Goal: Obtain resource: Download file/media

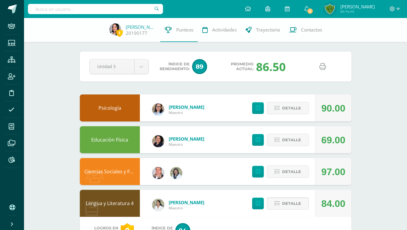
scroll to position [203, 0]
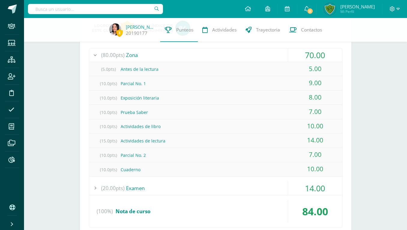
click at [62, 9] on input "text" at bounding box center [95, 9] width 135 height 10
type input "Del cid"
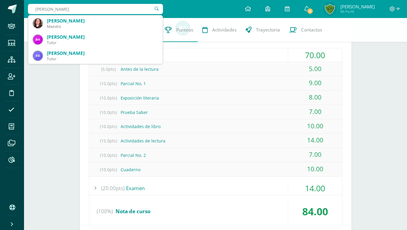
drag, startPoint x: 53, startPoint y: 9, endPoint x: 39, endPoint y: 8, distance: 13.3
click at [36, 11] on input "Del cid" at bounding box center [95, 9] width 135 height 10
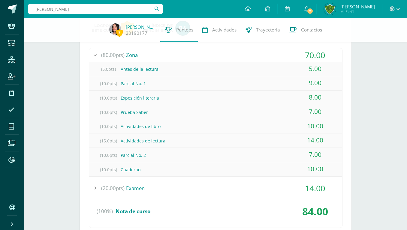
click at [86, 11] on input "Aimee del cid" at bounding box center [95, 9] width 135 height 10
drag, startPoint x: 86, startPoint y: 11, endPoint x: 24, endPoint y: 1, distance: 62.3
click at [28, 4] on input "Aimee del cid" at bounding box center [95, 9] width 135 height 10
click at [65, 8] on input "Aimee del cid" at bounding box center [95, 9] width 135 height 10
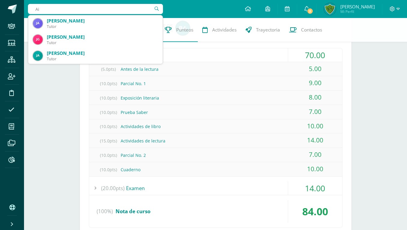
type input "A"
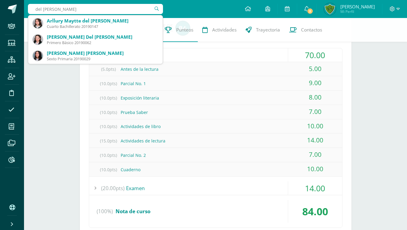
type input "del cid Rodri"
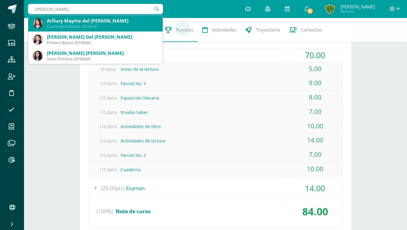
click at [83, 22] on div "Arllury Maytte del Cid Rodríguez" at bounding box center [102, 21] width 111 height 6
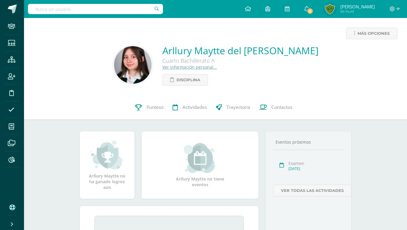
click at [207, 66] on link "Ver información personal..." at bounding box center [190, 67] width 55 height 6
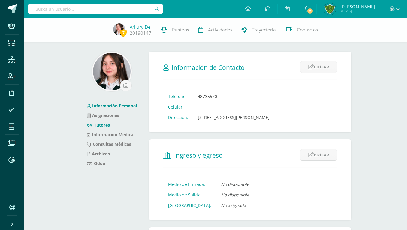
click at [102, 125] on link "Tutores" at bounding box center [98, 125] width 23 height 6
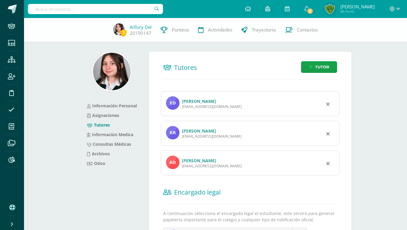
click at [205, 134] on div "[EMAIL_ADDRESS][DOMAIN_NAME]" at bounding box center [212, 136] width 60 height 5
click at [206, 128] on link "[PERSON_NAME]" at bounding box center [199, 131] width 34 height 6
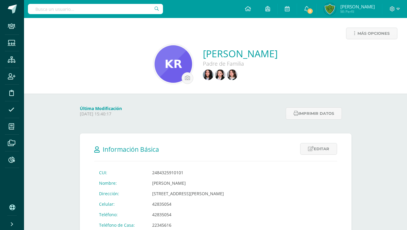
click at [63, 12] on input "text" at bounding box center [95, 9] width 135 height 10
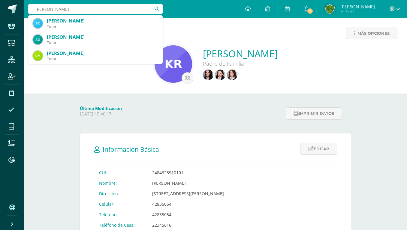
type input "Alejandra Andrade"
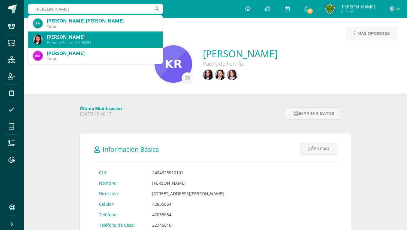
click at [55, 37] on div "María Alejandra Andrade Pérez" at bounding box center [102, 37] width 111 height 6
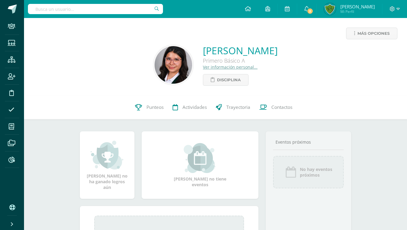
click at [203, 65] on link "Ver información personal..." at bounding box center [230, 67] width 55 height 6
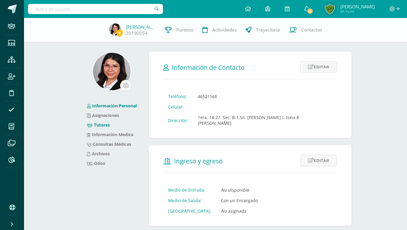
click at [97, 126] on link "Tutores" at bounding box center [98, 125] width 23 height 6
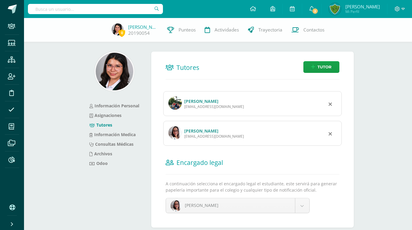
click at [194, 121] on div "Ericka Perez 0231@edoo.io" at bounding box center [252, 133] width 179 height 25
click at [193, 128] on link "[PERSON_NAME]" at bounding box center [201, 131] width 34 height 6
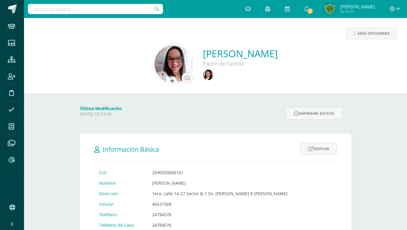
click at [13, 160] on icon at bounding box center [11, 160] width 6 height 6
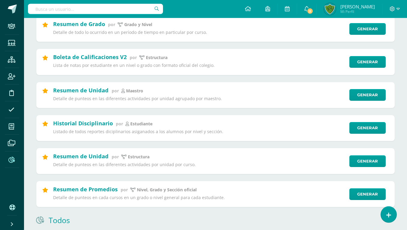
scroll to position [245, 0]
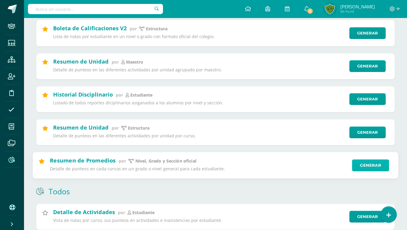
click at [364, 166] on link "Generar" at bounding box center [370, 166] width 37 height 12
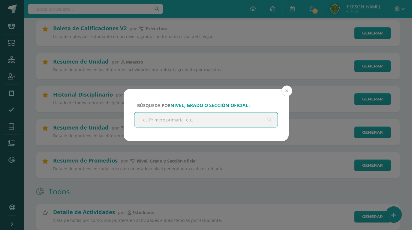
click at [288, 93] on button at bounding box center [287, 91] width 11 height 11
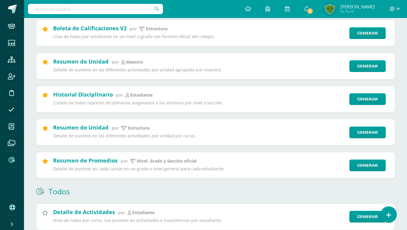
click at [70, 7] on input "text" at bounding box center [95, 9] width 135 height 10
type input "Lady Herrera"
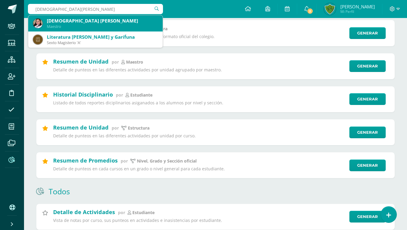
click at [79, 26] on div "Maestro" at bounding box center [102, 26] width 111 height 5
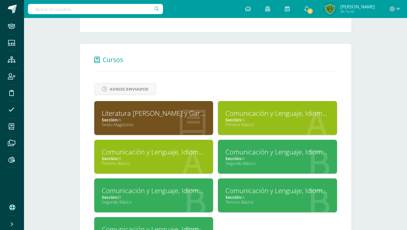
scroll to position [214, 0]
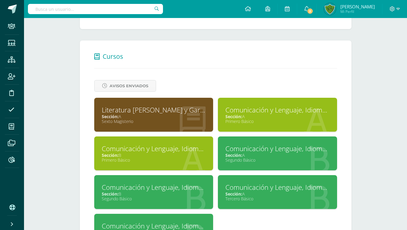
click at [250, 114] on div "Sección: A" at bounding box center [278, 117] width 104 height 6
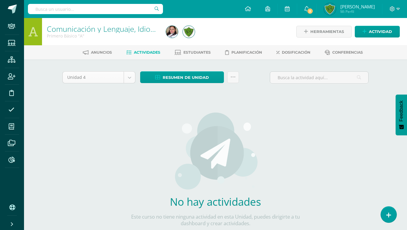
click at [94, 78] on body "Staff Estudiantes Estructura Inscripción Disciplina Asistencia Mis cursos Archi…" at bounding box center [203, 129] width 407 height 258
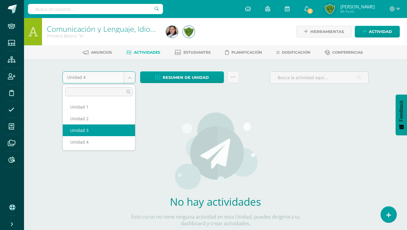
select select "Unidad 3"
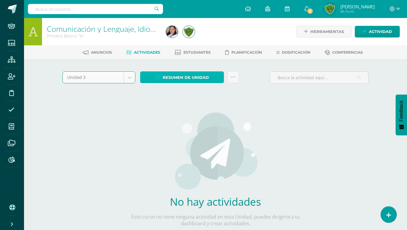
click at [180, 73] on span "Resumen de unidad" at bounding box center [186, 77] width 46 height 11
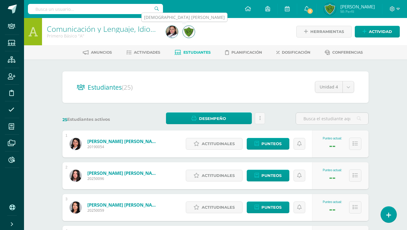
click at [175, 34] on img at bounding box center [172, 32] width 12 height 12
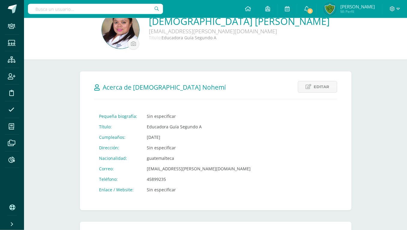
scroll to position [214, 0]
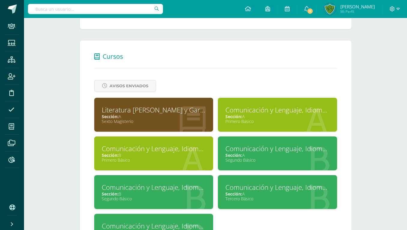
click at [321, 114] on div "Sección: A" at bounding box center [278, 117] width 104 height 6
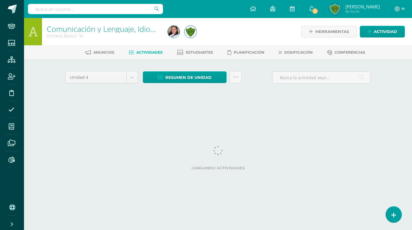
click at [112, 82] on body "Staff Estudiantes Estructura Inscripción Disciplina Asistencia Mis cursos Archi…" at bounding box center [206, 56] width 412 height 112
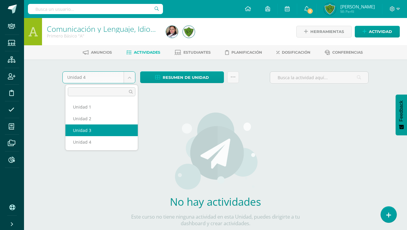
select select "Unidad 3"
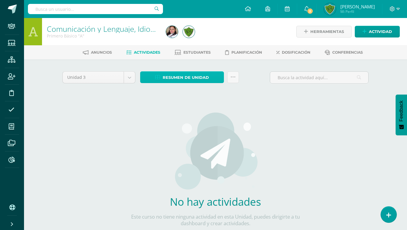
click at [213, 80] on link "Resumen de unidad" at bounding box center [182, 77] width 84 height 12
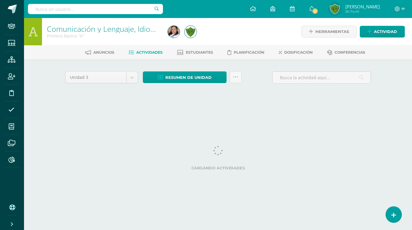
select select "Unidad 3"
click at [235, 77] on icon at bounding box center [235, 77] width 5 height 5
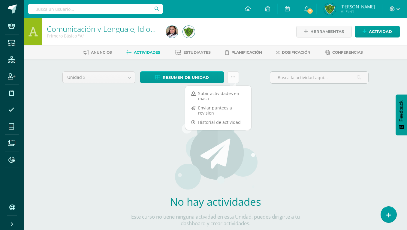
click at [235, 77] on icon at bounding box center [233, 77] width 5 height 5
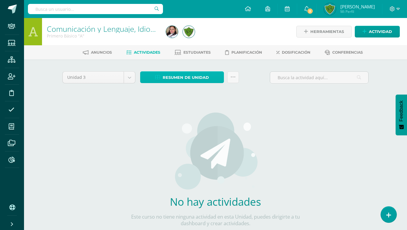
click at [212, 81] on link "Resumen de unidad" at bounding box center [182, 77] width 84 height 12
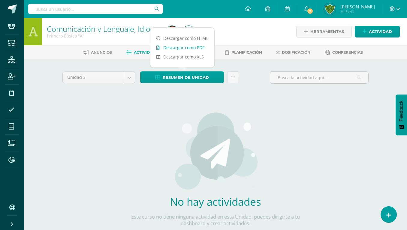
click at [200, 51] on link "Descargar como PDF" at bounding box center [182, 47] width 64 height 9
click at [182, 47] on link "Descargar como PDF" at bounding box center [182, 47] width 64 height 9
click at [245, 44] on div at bounding box center [225, 31] width 122 height 27
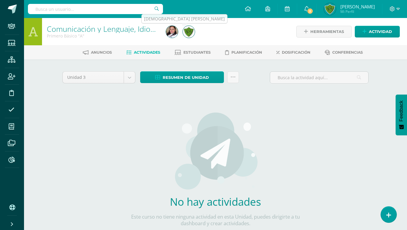
click at [173, 33] on img at bounding box center [172, 32] width 12 height 12
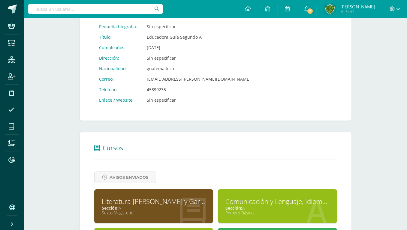
scroll to position [153, 0]
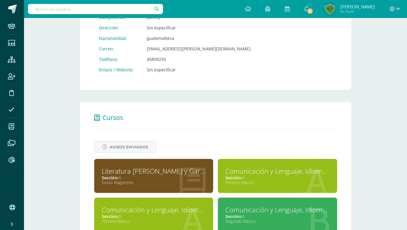
click at [303, 167] on div "Comunicación y Lenguaje, Idioma Español" at bounding box center [278, 171] width 104 height 9
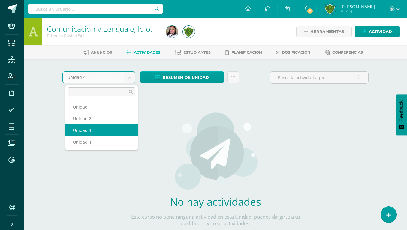
select select "Unidad 3"
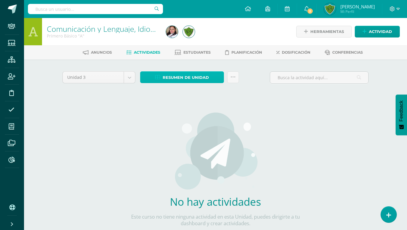
click at [166, 76] on span "Resumen de unidad" at bounding box center [186, 77] width 46 height 11
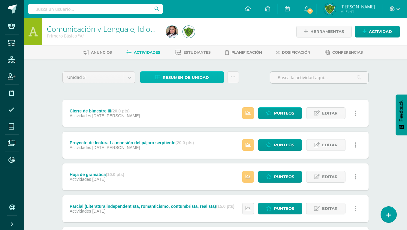
click at [173, 77] on span "Resumen de unidad" at bounding box center [186, 77] width 46 height 11
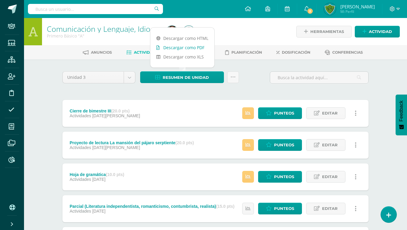
click at [180, 50] on link "Descargar como PDF" at bounding box center [182, 47] width 64 height 9
click at [195, 49] on link "Descargar como PDF" at bounding box center [182, 47] width 64 height 9
click at [236, 25] on div at bounding box center [225, 31] width 122 height 27
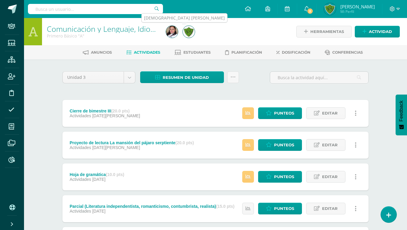
click at [172, 29] on img at bounding box center [172, 32] width 12 height 12
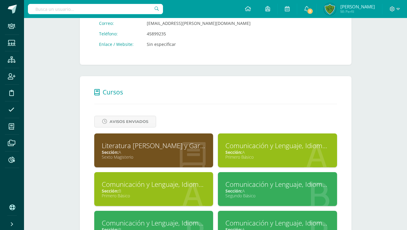
scroll to position [184, 0]
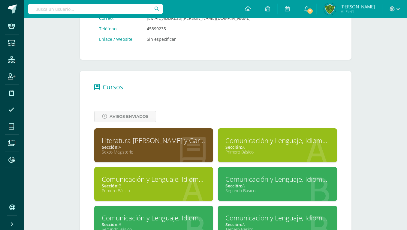
click at [184, 175] on div "Comunicación y Lenguaje, Idioma Español" at bounding box center [154, 179] width 104 height 9
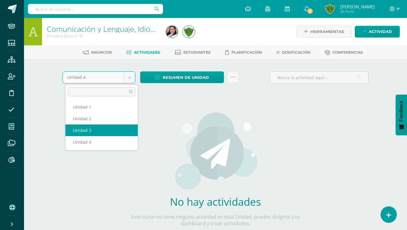
select select "Unidad 3"
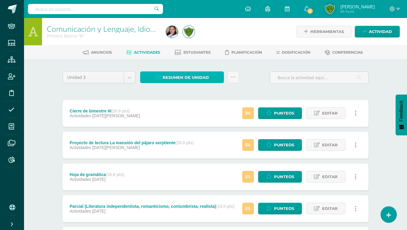
click at [188, 78] on span "Resumen de unidad" at bounding box center [186, 77] width 46 height 11
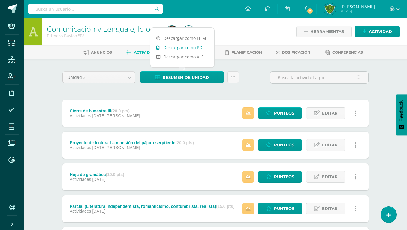
click at [189, 48] on link "Descargar como PDF" at bounding box center [182, 47] width 64 height 9
click at [251, 30] on div at bounding box center [225, 31] width 122 height 27
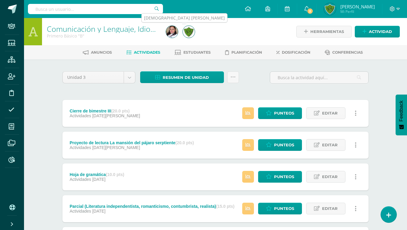
click at [169, 32] on img at bounding box center [172, 32] width 12 height 12
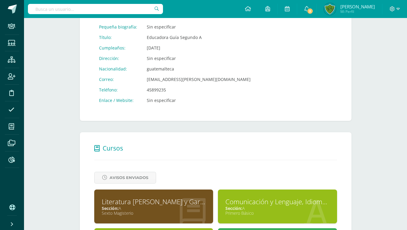
scroll to position [184, 0]
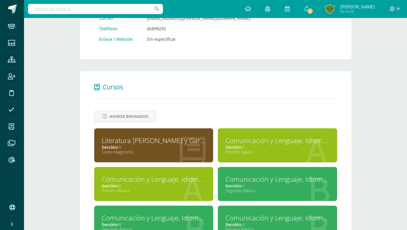
click at [248, 175] on div "Comunicación y Lenguaje, Idioma Español" at bounding box center [278, 179] width 104 height 9
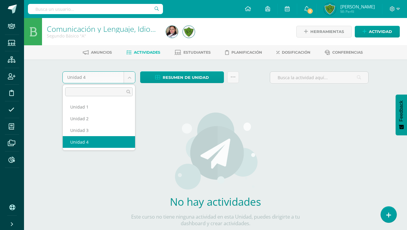
click at [82, 77] on body "Staff Estudiantes Estructura Inscripción Disciplina Asistencia Mis cursos Archi…" at bounding box center [203, 129] width 407 height 258
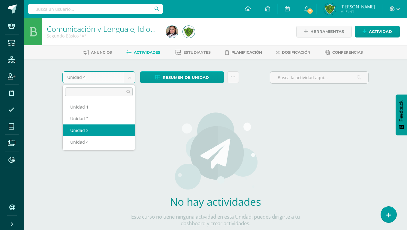
select select "Unidad 3"
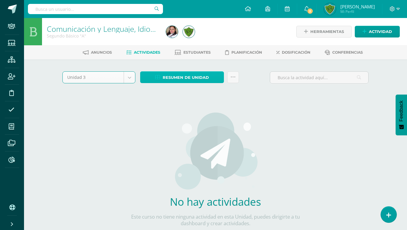
click at [176, 77] on span "Resumen de unidad" at bounding box center [186, 77] width 46 height 11
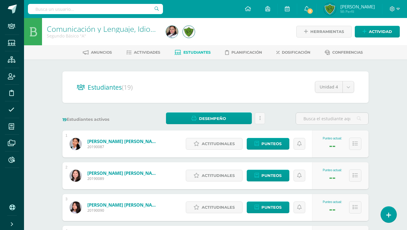
click at [191, 53] on span "Estudiantes" at bounding box center [197, 52] width 27 height 5
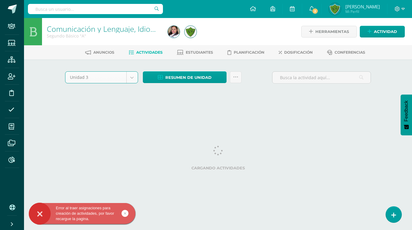
select select "Unidad 3"
click at [166, 77] on span "Resumen de unidad" at bounding box center [189, 77] width 46 height 11
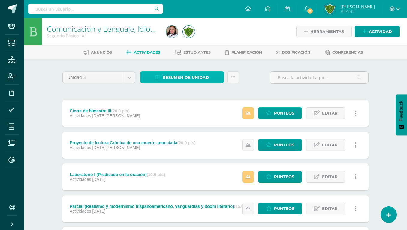
click at [165, 78] on span "Resumen de unidad" at bounding box center [186, 77] width 46 height 11
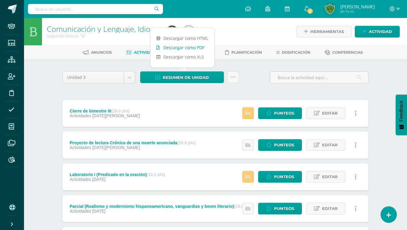
click at [169, 47] on link "Descargar como PDF" at bounding box center [182, 47] width 64 height 9
click at [231, 24] on div at bounding box center [225, 31] width 122 height 27
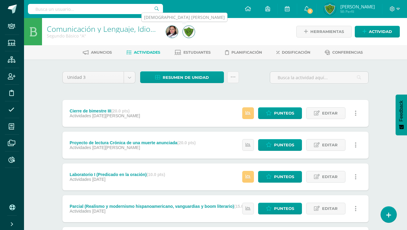
click at [171, 32] on img at bounding box center [172, 32] width 12 height 12
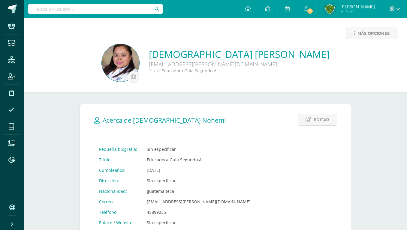
scroll to position [214, 0]
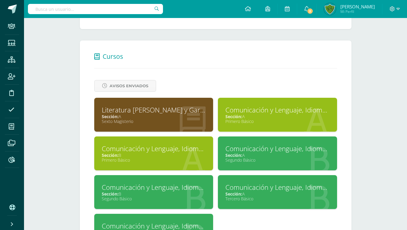
click at [242, 153] on span "Sección:" at bounding box center [234, 156] width 17 height 6
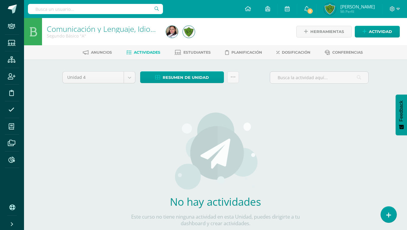
click at [87, 77] on body "Staff Estudiantes Estructura Inscripción Disciplina Asistencia Mis cursos Archi…" at bounding box center [203, 129] width 407 height 258
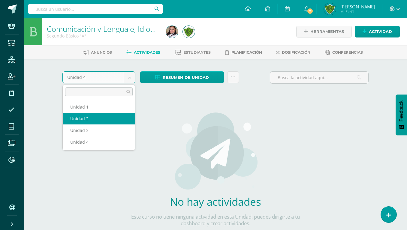
select select "Unidad 2"
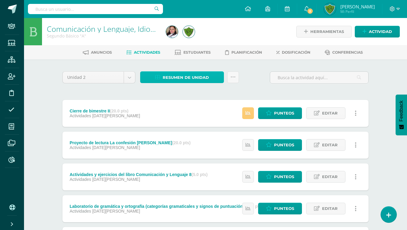
click at [164, 78] on span "Resumen de unidad" at bounding box center [186, 77] width 46 height 11
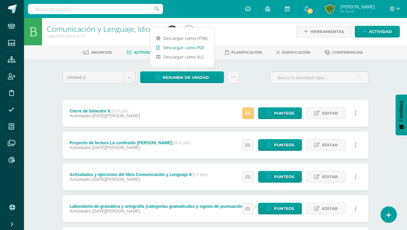
click at [184, 48] on link "Descargar como PDF" at bounding box center [182, 47] width 64 height 9
click at [242, 32] on div at bounding box center [225, 31] width 122 height 27
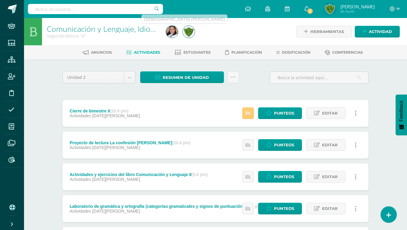
click at [170, 31] on img at bounding box center [172, 32] width 12 height 12
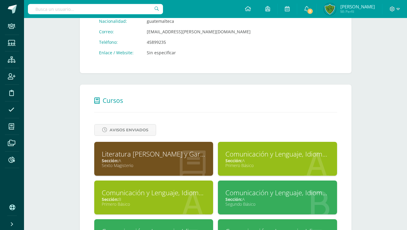
scroll to position [184, 0]
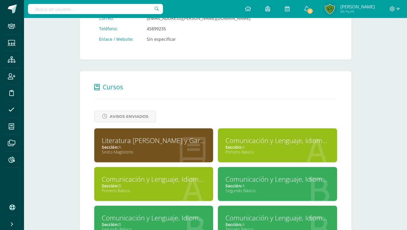
click at [139, 214] on div "Comunicación y Lenguaje, Idioma Español" at bounding box center [154, 218] width 104 height 9
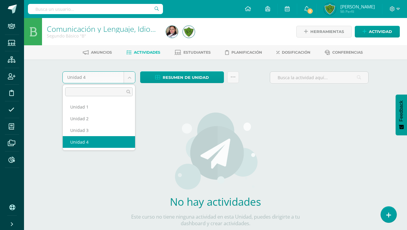
click at [85, 75] on body "Staff Estudiantes Estructura Inscripción Disciplina Asistencia Mis cursos Archi…" at bounding box center [203, 129] width 407 height 258
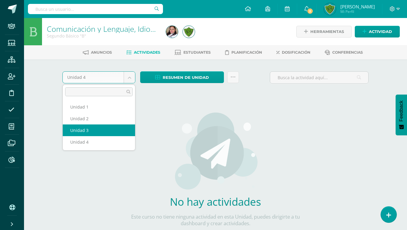
select select "Unidad 3"
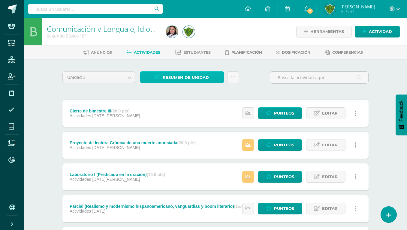
click at [167, 72] on span "Resumen de unidad" at bounding box center [186, 77] width 46 height 11
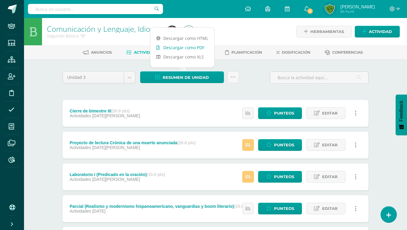
click at [179, 50] on link "Descargar como PDF" at bounding box center [182, 47] width 64 height 9
click at [233, 33] on div at bounding box center [225, 31] width 122 height 27
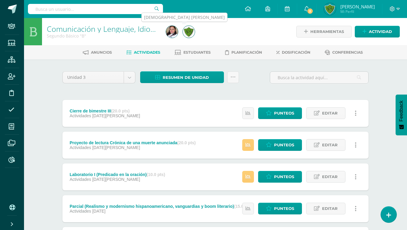
click at [169, 32] on img at bounding box center [172, 32] width 12 height 12
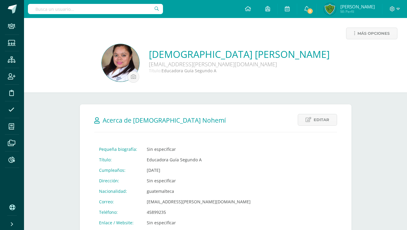
scroll to position [214, 0]
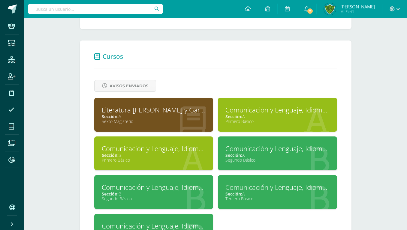
click at [247, 191] on div "Sección: A" at bounding box center [278, 194] width 104 height 6
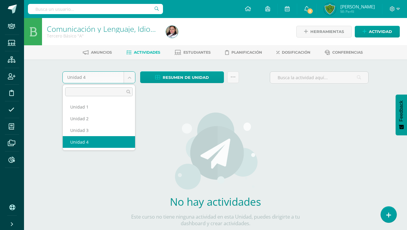
click at [84, 77] on body "Staff Estudiantes Estructura Inscripción Disciplina Asistencia Mis cursos Archi…" at bounding box center [203, 129] width 407 height 258
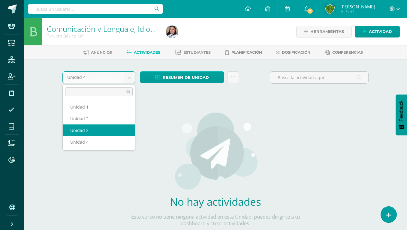
select select "Unidad 3"
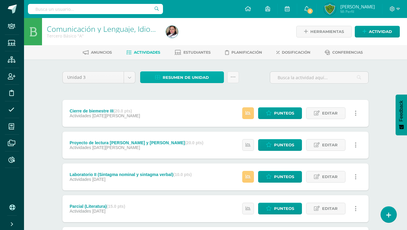
click at [168, 74] on span "Resumen de unidad" at bounding box center [186, 77] width 46 height 11
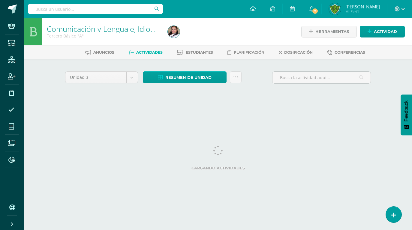
select select "Unidad 3"
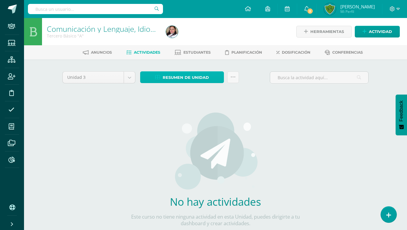
click at [164, 77] on span "Resumen de unidad" at bounding box center [186, 77] width 46 height 11
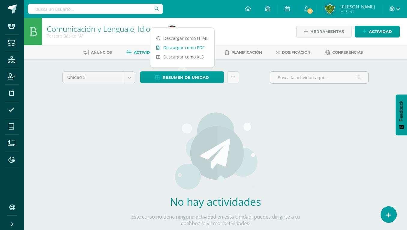
click at [170, 47] on link "Descargar como PDF" at bounding box center [182, 47] width 64 height 9
click at [158, 121] on div "No hay actividades Este curso no tiene ninguna actividad en esta Unidad, puedes…" at bounding box center [215, 173] width 177 height 146
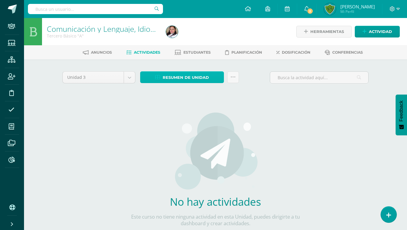
click at [178, 79] on span "Resumen de unidad" at bounding box center [186, 77] width 46 height 11
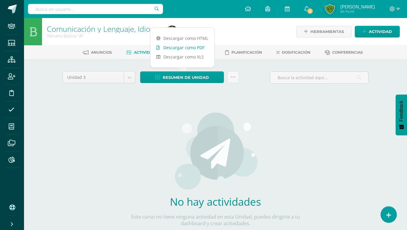
click at [181, 47] on link "Descargar como PDF" at bounding box center [182, 47] width 64 height 9
click at [192, 138] on img at bounding box center [215, 151] width 85 height 78
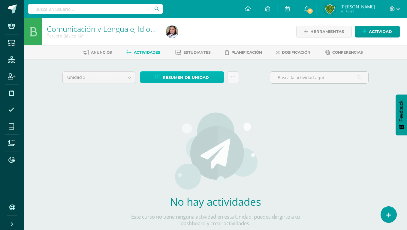
click at [160, 78] on icon at bounding box center [157, 77] width 5 height 5
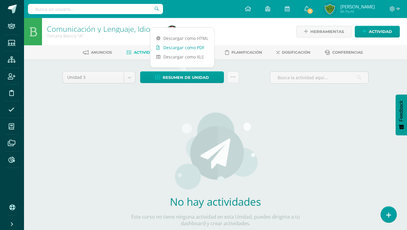
click at [169, 49] on link "Descargar como PDF" at bounding box center [182, 47] width 64 height 9
click at [185, 47] on link "Descargar como PDF" at bounding box center [182, 47] width 64 height 9
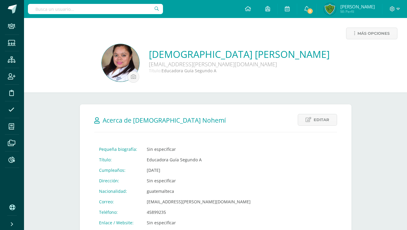
scroll to position [214, 0]
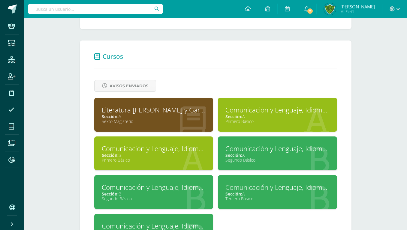
click at [232, 191] on span "Sección:" at bounding box center [234, 194] width 17 height 6
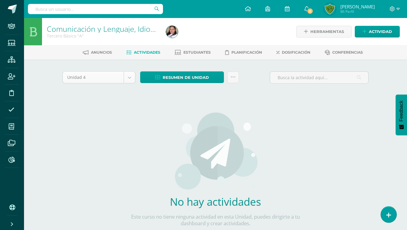
click at [95, 80] on body "Staff Estudiantes Estructura Inscripción Disciplina Asistencia Mis cursos Archi…" at bounding box center [203, 129] width 407 height 258
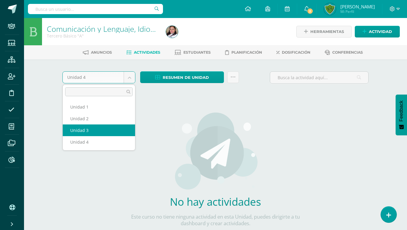
select select "Unidad 3"
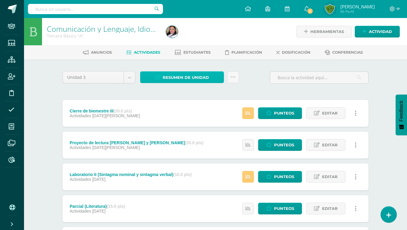
click at [171, 76] on span "Resumen de unidad" at bounding box center [186, 77] width 46 height 11
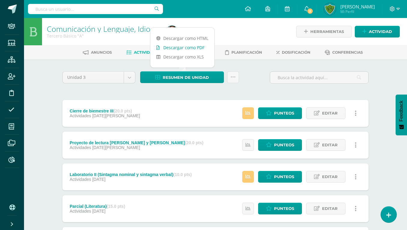
click at [176, 50] on link "Descargar como PDF" at bounding box center [182, 47] width 64 height 9
drag, startPoint x: 227, startPoint y: 17, endPoint x: 190, endPoint y: 29, distance: 39.5
click at [227, 18] on div "Configuración Configuración del Colegio Cerrar sesión Heidy Karina Mi Perfil 2 …" at bounding box center [215, 9] width 383 height 18
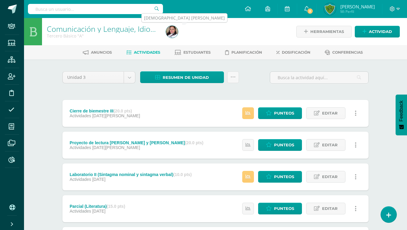
click at [173, 30] on img at bounding box center [172, 32] width 12 height 12
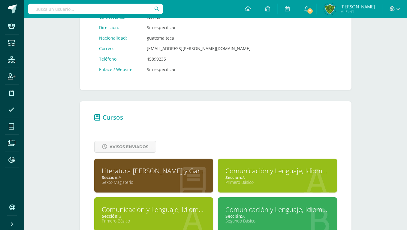
scroll to position [219, 0]
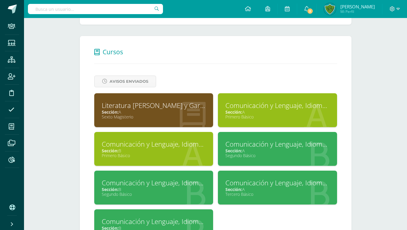
click at [143, 226] on div "Sección: B" at bounding box center [154, 229] width 104 height 6
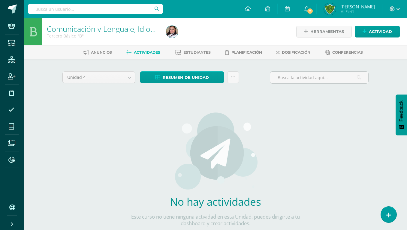
click at [73, 79] on body "Staff Estudiantes Estructura Inscripción Disciplina Asistencia Mis cursos Archi…" at bounding box center [203, 129] width 407 height 258
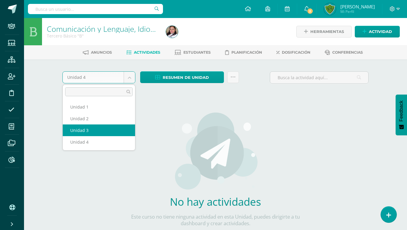
select select "Unidad 3"
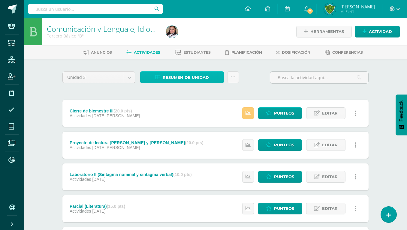
click at [164, 80] on span "Resumen de unidad" at bounding box center [186, 77] width 46 height 11
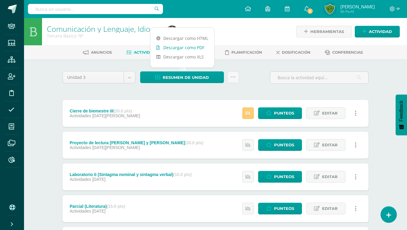
click at [177, 50] on link "Descargar como PDF" at bounding box center [182, 47] width 64 height 9
click at [226, 35] on div at bounding box center [225, 31] width 122 height 27
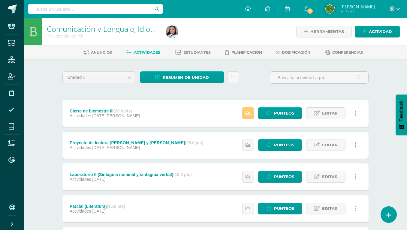
click at [55, 11] on input "text" at bounding box center [95, 9] width 135 height 10
type input "Marlen"
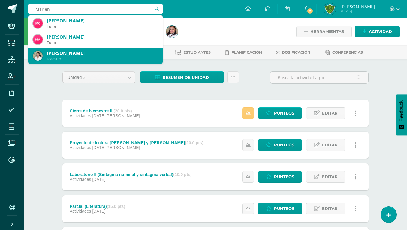
click at [60, 56] on div "Maestro" at bounding box center [102, 58] width 111 height 5
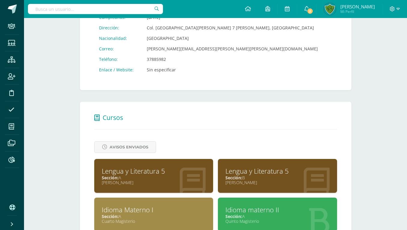
scroll to position [219, 0]
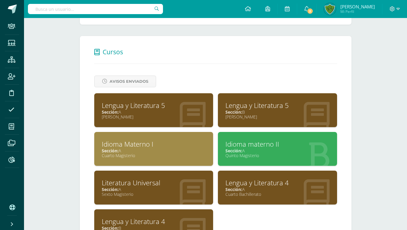
click at [262, 187] on div "Sección: A" at bounding box center [278, 190] width 104 height 6
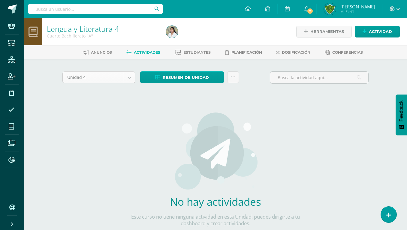
click at [87, 78] on body "Staff Estudiantes Estructura Inscripción Disciplina Asistencia Mis cursos Archi…" at bounding box center [203, 129] width 407 height 258
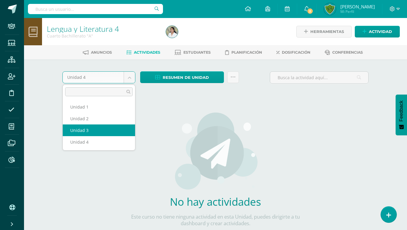
select select "Unidad 3"
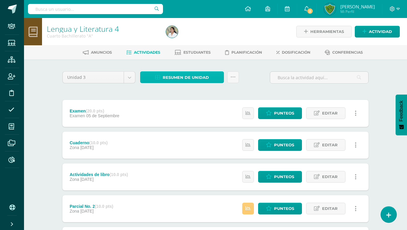
click at [166, 78] on span "Resumen de unidad" at bounding box center [186, 77] width 46 height 11
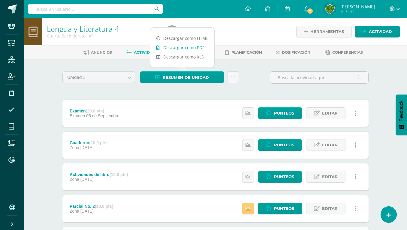
click at [173, 50] on link "Descargar como PDF" at bounding box center [182, 47] width 64 height 9
click at [221, 24] on div at bounding box center [225, 31] width 122 height 27
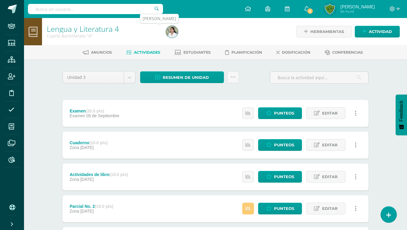
click at [176, 35] on img at bounding box center [172, 32] width 12 height 12
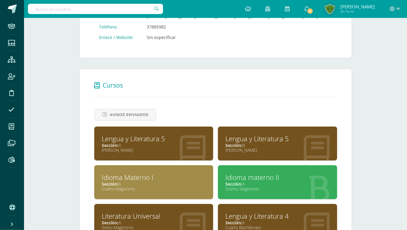
scroll to position [214, 0]
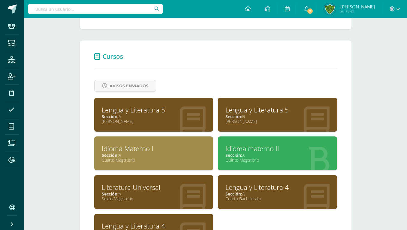
click at [153, 230] on div "Sección: B" at bounding box center [154, 233] width 104 height 6
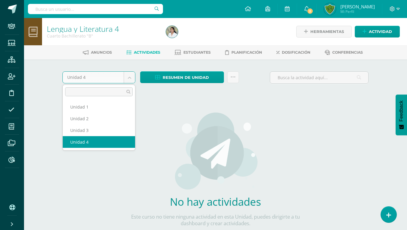
click at [98, 72] on body "Staff Estudiantes Estructura Inscripción Disciplina Asistencia Mis cursos Archi…" at bounding box center [203, 129] width 407 height 258
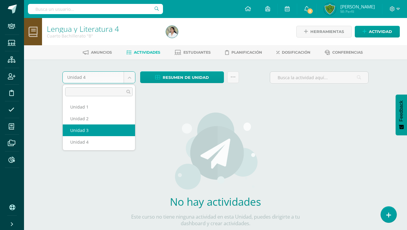
select select "Unidad 3"
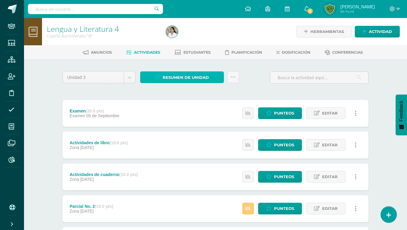
click at [164, 74] on span "Resumen de unidad" at bounding box center [186, 77] width 46 height 11
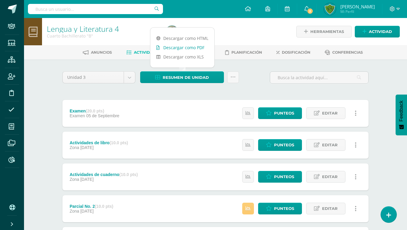
click at [175, 50] on link "Descargar como PDF" at bounding box center [182, 47] width 64 height 9
click at [224, 26] on div at bounding box center [225, 31] width 122 height 27
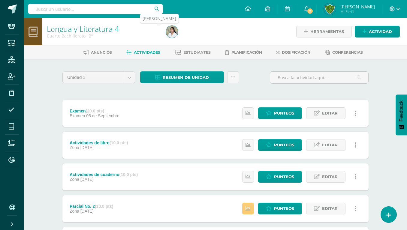
click at [173, 35] on img at bounding box center [172, 32] width 12 height 12
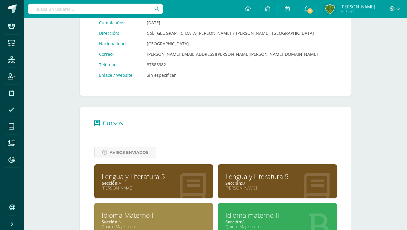
scroll to position [153, 0]
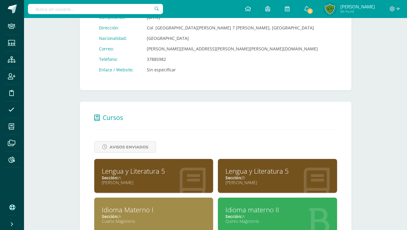
click at [156, 167] on div "Lengua y Literatura 5" at bounding box center [154, 171] width 104 height 9
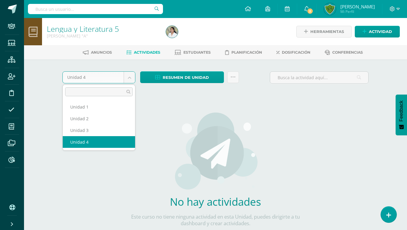
click at [85, 75] on body "Staff Estudiantes Estructura Inscripción Disciplina Asistencia Mis cursos Archi…" at bounding box center [203, 129] width 407 height 258
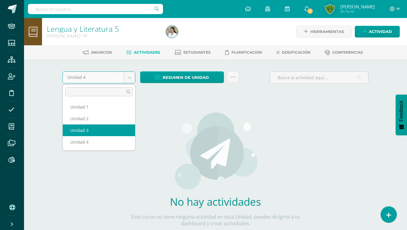
select select "Unidad 3"
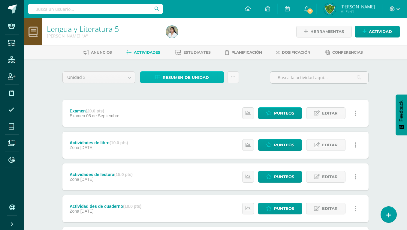
click at [176, 75] on span "Resumen de unidad" at bounding box center [186, 77] width 46 height 11
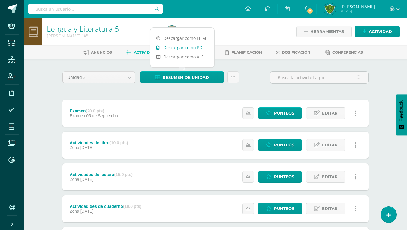
click at [179, 47] on link "Descargar como PDF" at bounding box center [182, 47] width 64 height 9
click at [225, 24] on div at bounding box center [225, 31] width 122 height 27
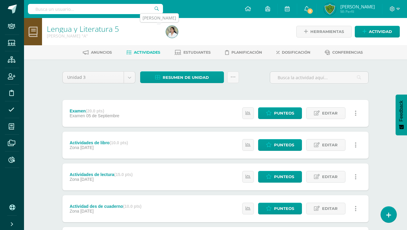
click at [175, 36] on img at bounding box center [172, 32] width 12 height 12
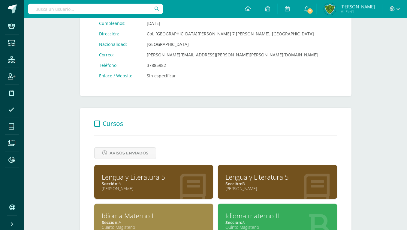
scroll to position [184, 0]
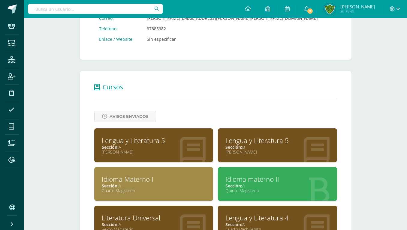
click at [266, 136] on div "Lengua y Literatura 5" at bounding box center [278, 140] width 104 height 9
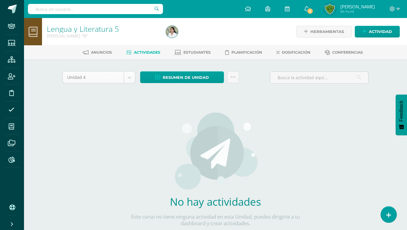
click at [81, 77] on body "Staff Estudiantes Estructura Inscripción Disciplina Asistencia Mis cursos Archi…" at bounding box center [203, 129] width 407 height 258
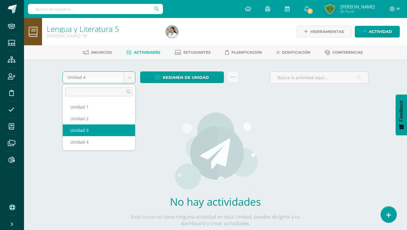
select select "Unidad 3"
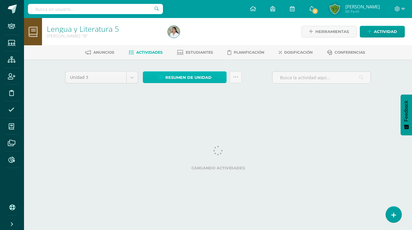
click at [177, 78] on span "Resumen de unidad" at bounding box center [189, 77] width 46 height 11
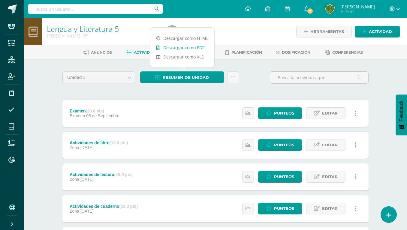
click at [176, 46] on link "Descargar como PDF" at bounding box center [182, 47] width 64 height 9
click at [246, 34] on div at bounding box center [225, 31] width 122 height 27
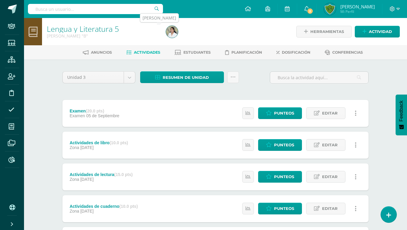
click at [175, 30] on img at bounding box center [172, 32] width 12 height 12
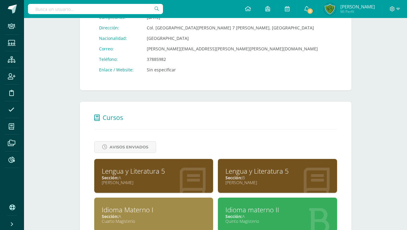
scroll to position [219, 0]
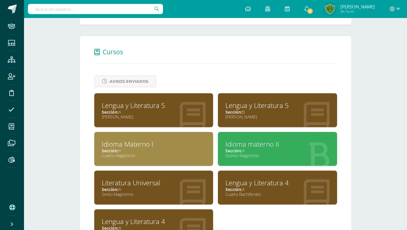
click at [156, 148] on div "Sección: A" at bounding box center [154, 151] width 104 height 6
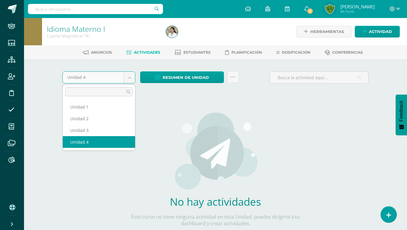
click at [106, 73] on body "Staff Estudiantes Estructura Inscripción Disciplina Asistencia Mis cursos Archi…" at bounding box center [203, 129] width 407 height 258
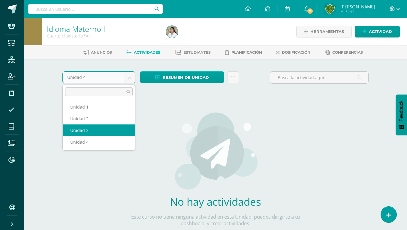
select select "Unidad 3"
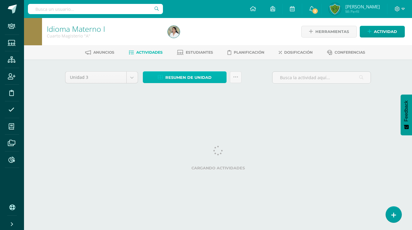
click at [170, 77] on span "Resumen de unidad" at bounding box center [189, 77] width 46 height 11
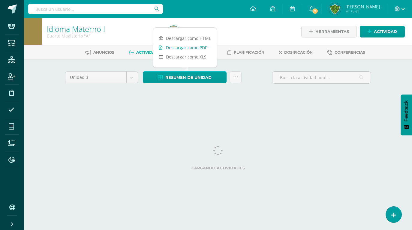
click at [176, 48] on link "Descargar como PDF" at bounding box center [185, 47] width 64 height 9
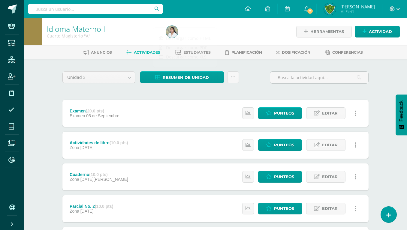
click at [246, 27] on div at bounding box center [225, 31] width 122 height 27
click at [168, 32] on img at bounding box center [172, 32] width 12 height 12
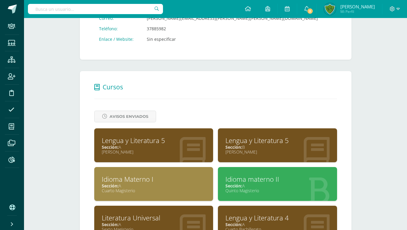
scroll to position [214, 0]
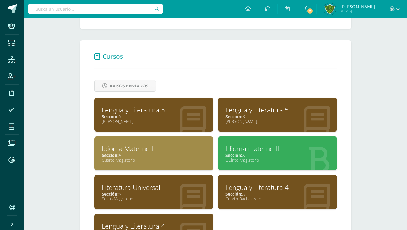
click at [243, 144] on div "Idioma materno II" at bounding box center [278, 148] width 104 height 9
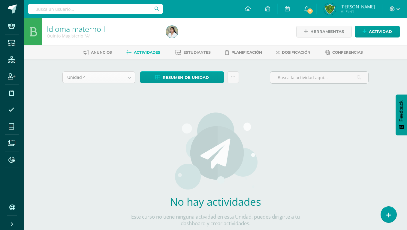
click at [93, 79] on body "Staff Estudiantes Estructura Inscripción Disciplina Asistencia Mis cursos Archi…" at bounding box center [203, 129] width 407 height 258
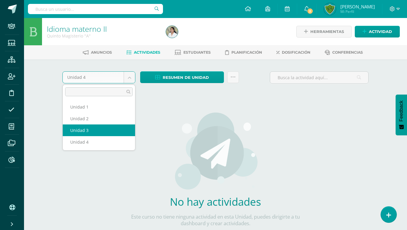
select select "Unidad 3"
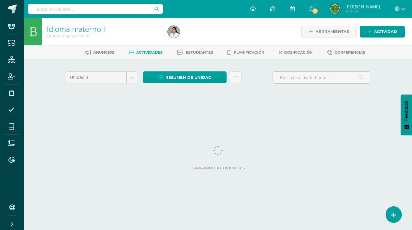
click at [170, 75] on span "Resumen de unidad" at bounding box center [189, 77] width 46 height 11
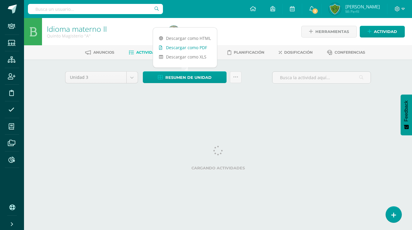
click at [186, 48] on link "Descargar como PDF" at bounding box center [185, 47] width 64 height 9
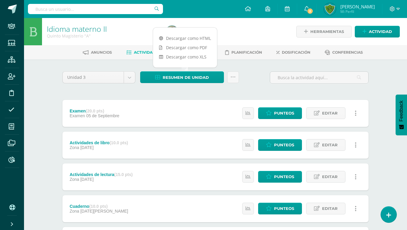
click at [236, 23] on div at bounding box center [225, 31] width 122 height 27
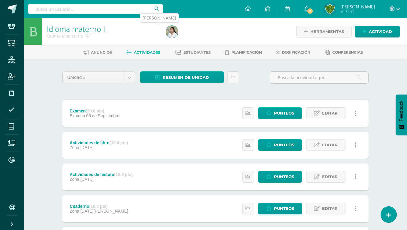
click at [174, 35] on img at bounding box center [172, 32] width 12 height 12
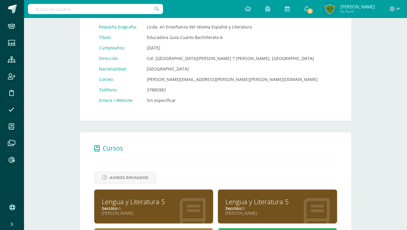
scroll to position [219, 0]
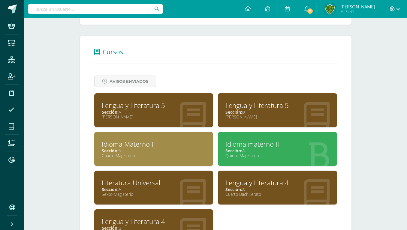
click at [150, 187] on div "Sección: A" at bounding box center [154, 190] width 104 height 6
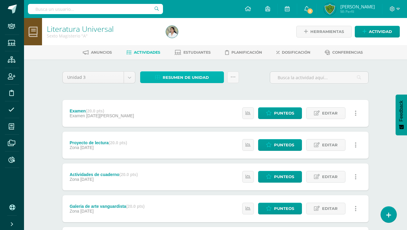
click at [172, 76] on span "Resumen de unidad" at bounding box center [186, 77] width 46 height 11
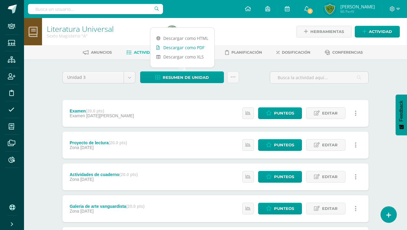
click at [178, 47] on link "Descargar como PDF" at bounding box center [182, 47] width 64 height 9
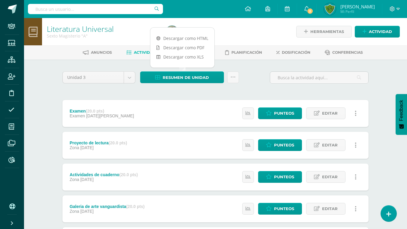
click at [129, 14] on input "text" at bounding box center [95, 9] width 135 height 10
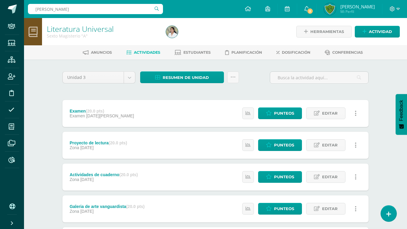
type input "maria alejandra andrade"
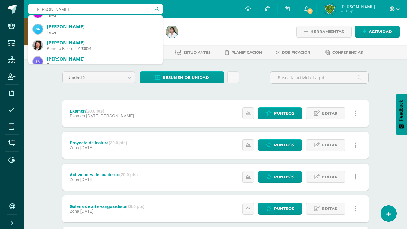
scroll to position [137, 0]
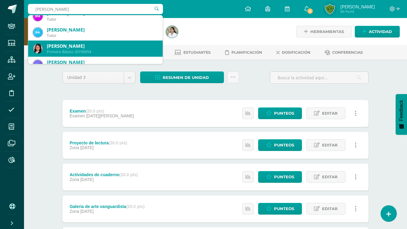
click at [105, 43] on div "María Alejandra Andrade Pérez" at bounding box center [102, 46] width 111 height 6
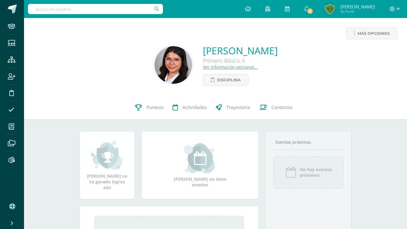
click at [203, 68] on link "Ver información personal..." at bounding box center [230, 67] width 55 height 6
